Goal: Task Accomplishment & Management: Use online tool/utility

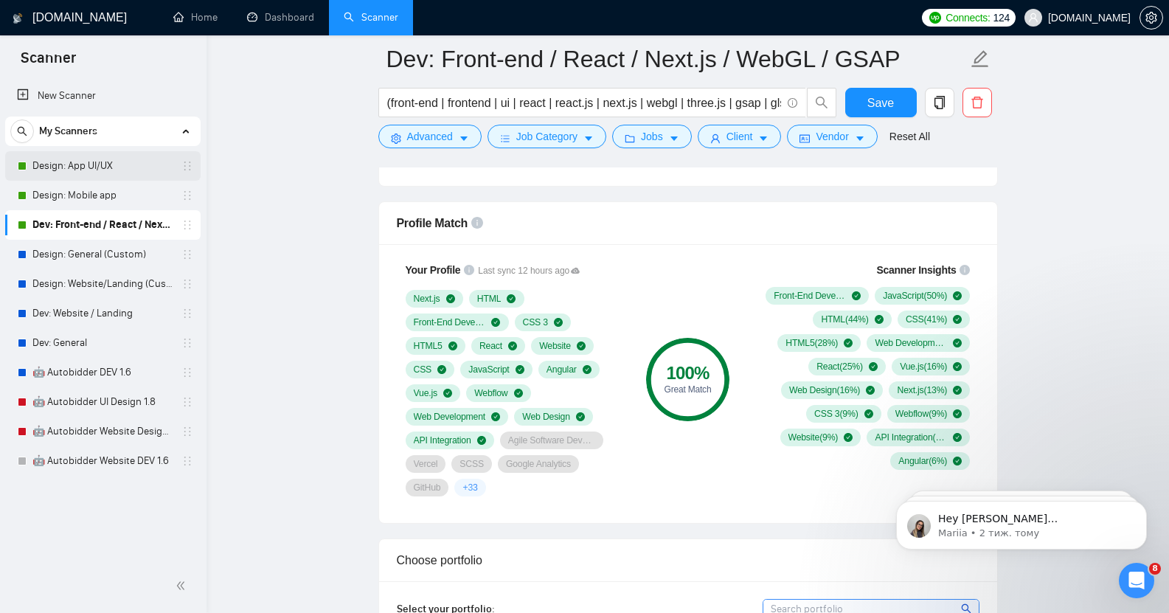
click at [93, 170] on link "Design: App UI/UX" at bounding box center [102, 165] width 140 height 29
click at [889, 102] on span "Save" at bounding box center [880, 103] width 27 height 18
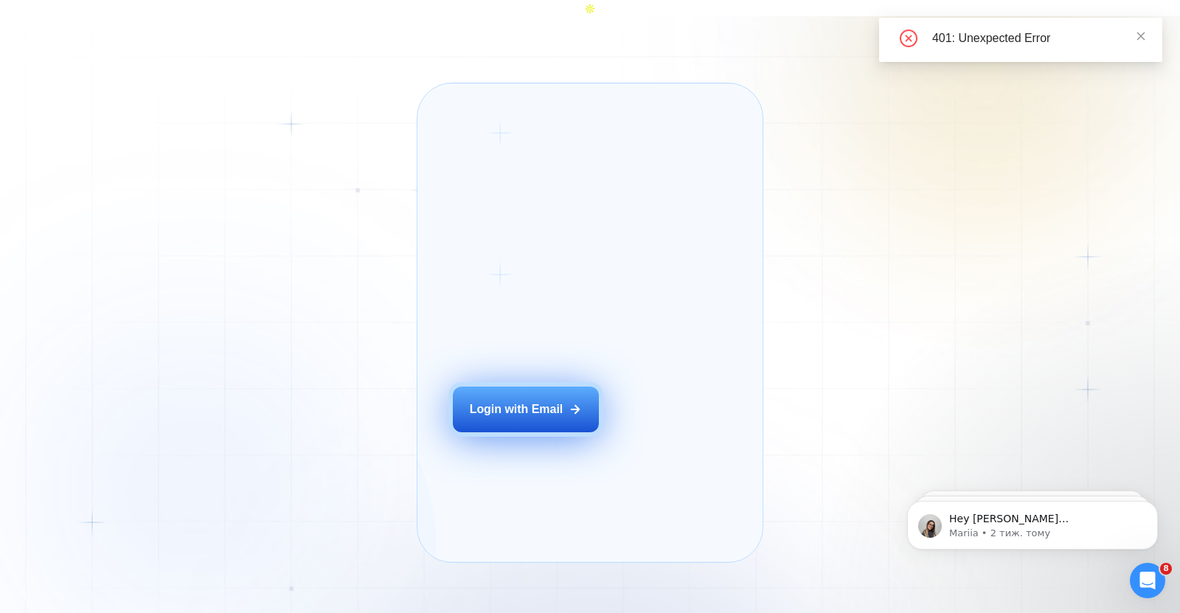
click at [540, 431] on button "Login with Email" at bounding box center [526, 409] width 146 height 46
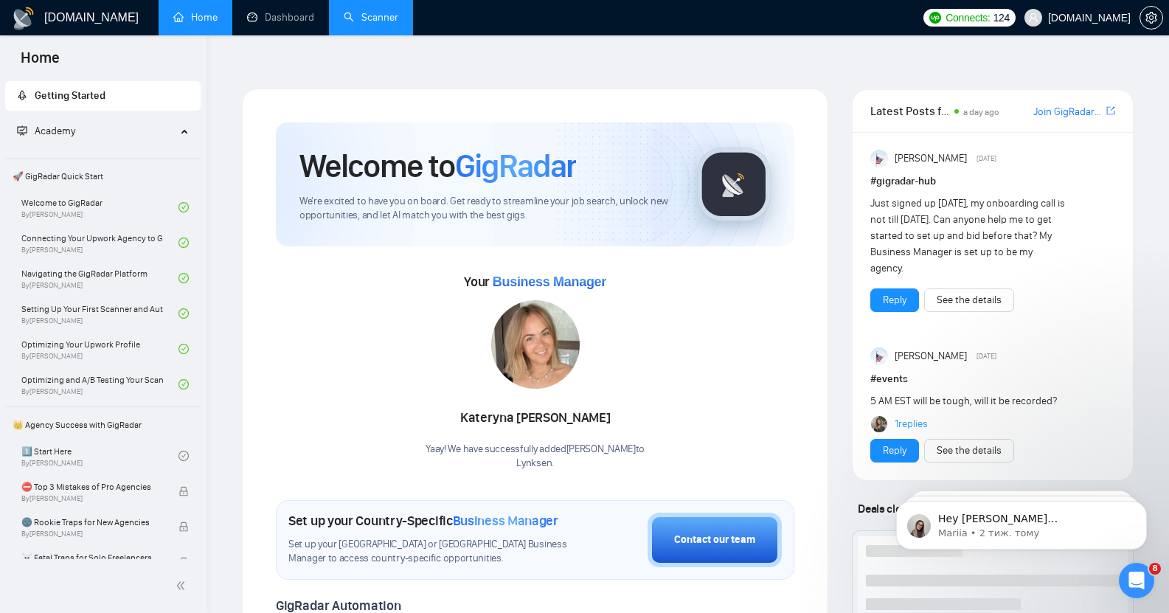
click at [376, 20] on link "Scanner" at bounding box center [371, 17] width 55 height 13
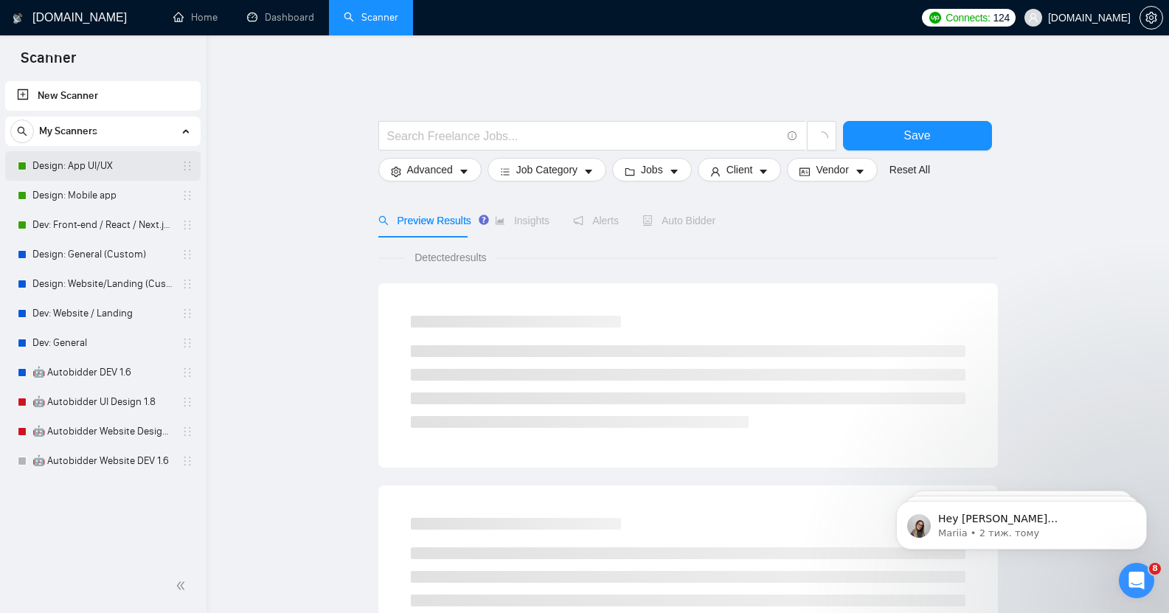
click at [95, 166] on link "Design: App UI/UX" at bounding box center [102, 165] width 140 height 29
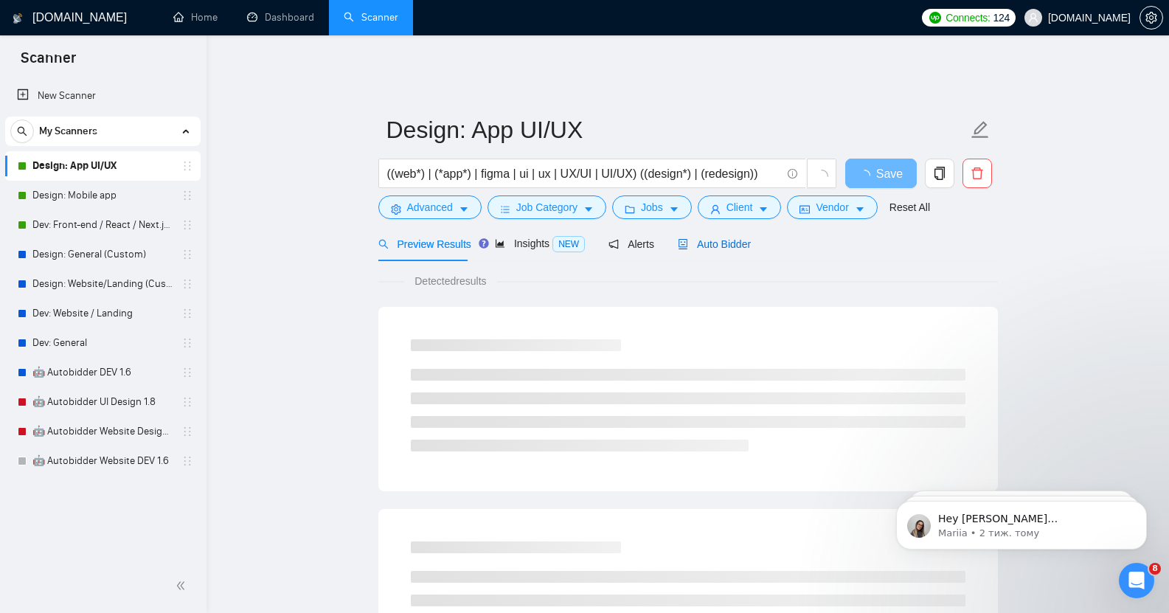
click at [730, 238] on span "Auto Bidder" at bounding box center [714, 244] width 73 height 12
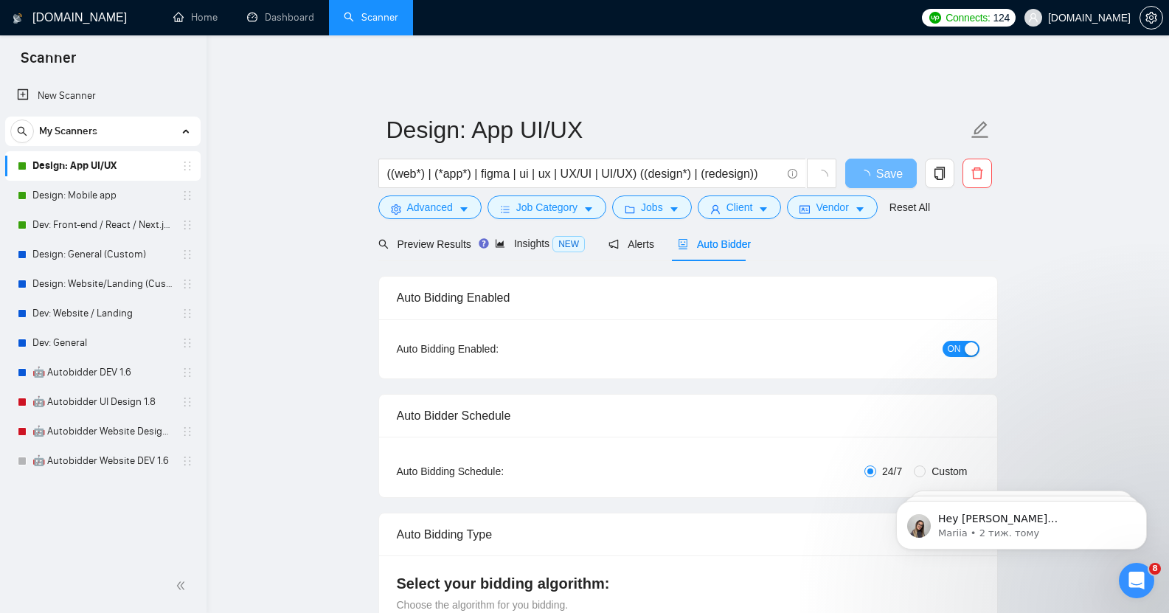
checkbox input "true"
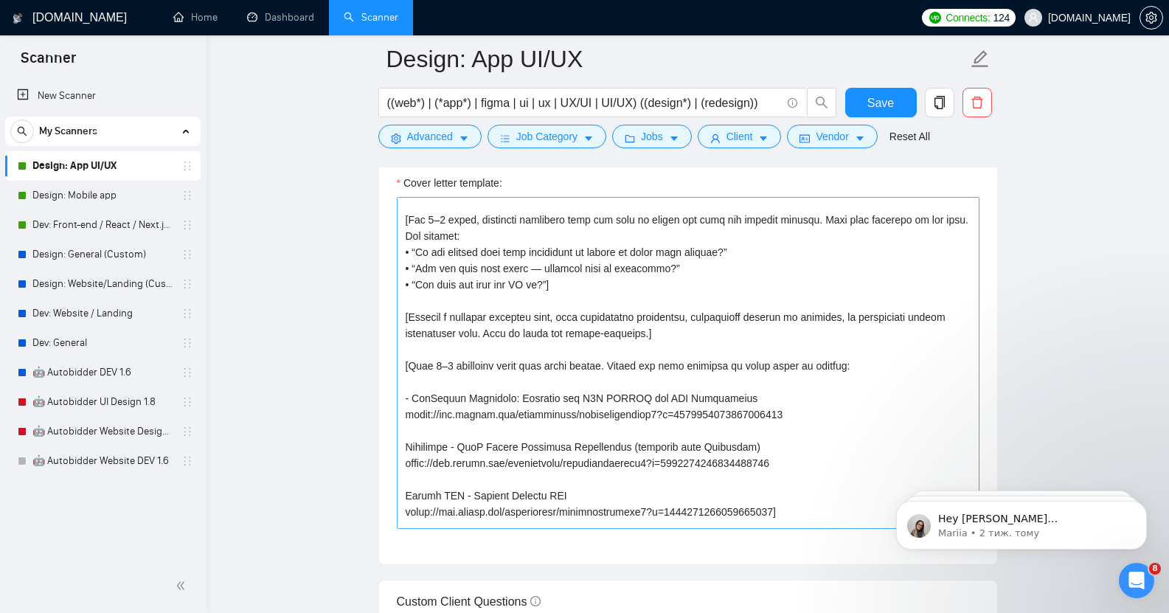
scroll to position [152, 0]
